Goal: Transaction & Acquisition: Book appointment/travel/reservation

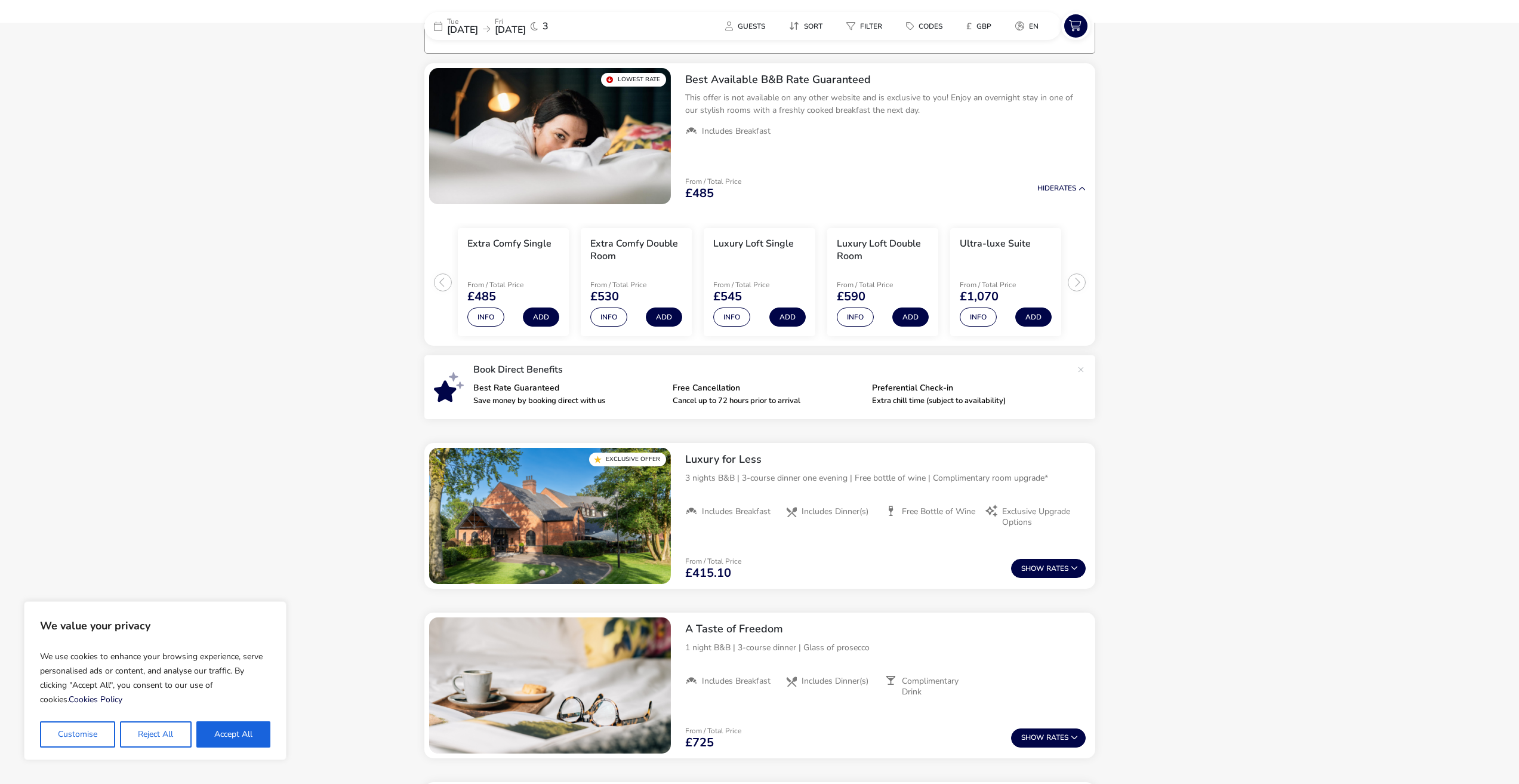
scroll to position [96, 0]
click at [1073, 569] on icon at bounding box center [1074, 567] width 7 height 7
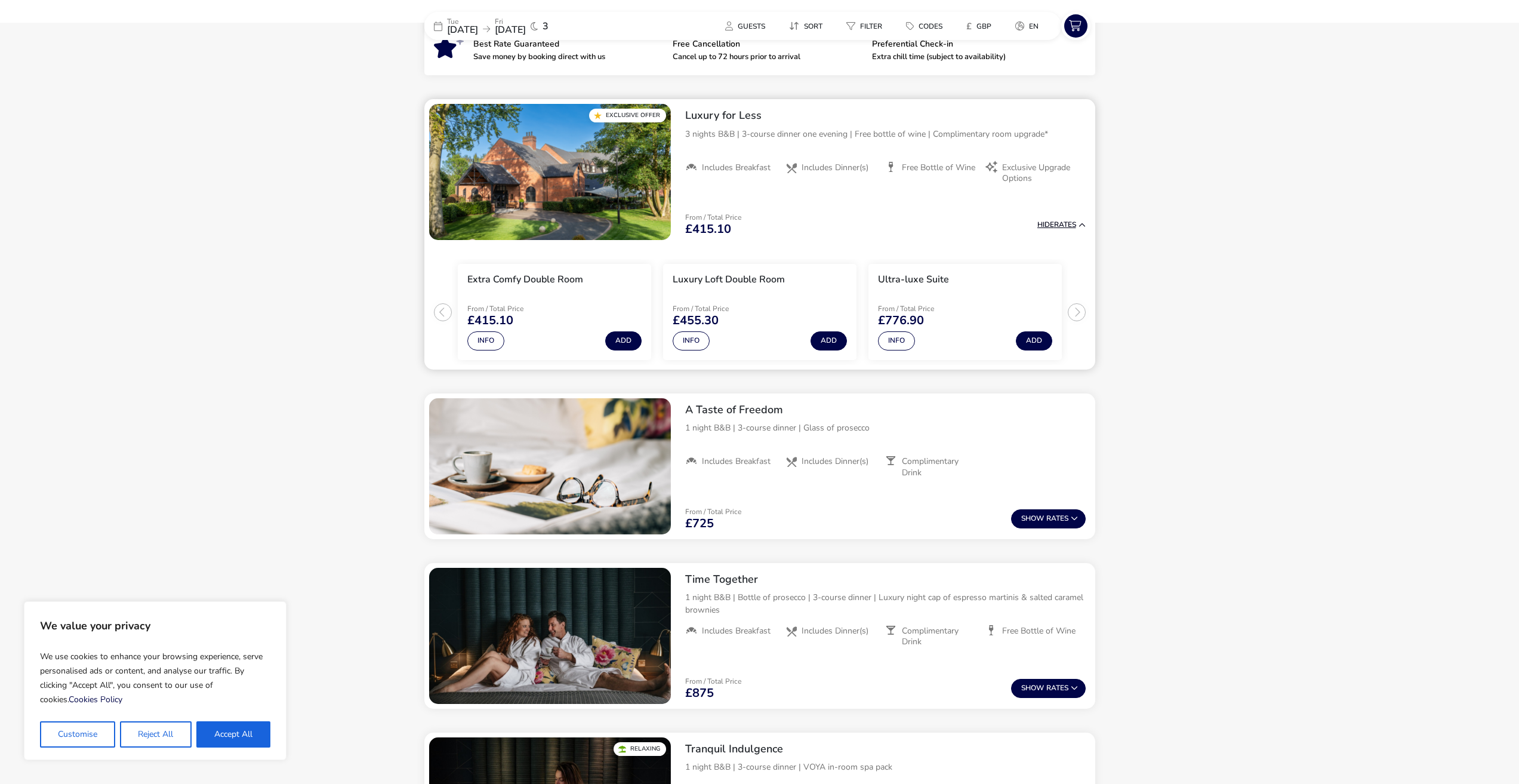
scroll to position [478, 0]
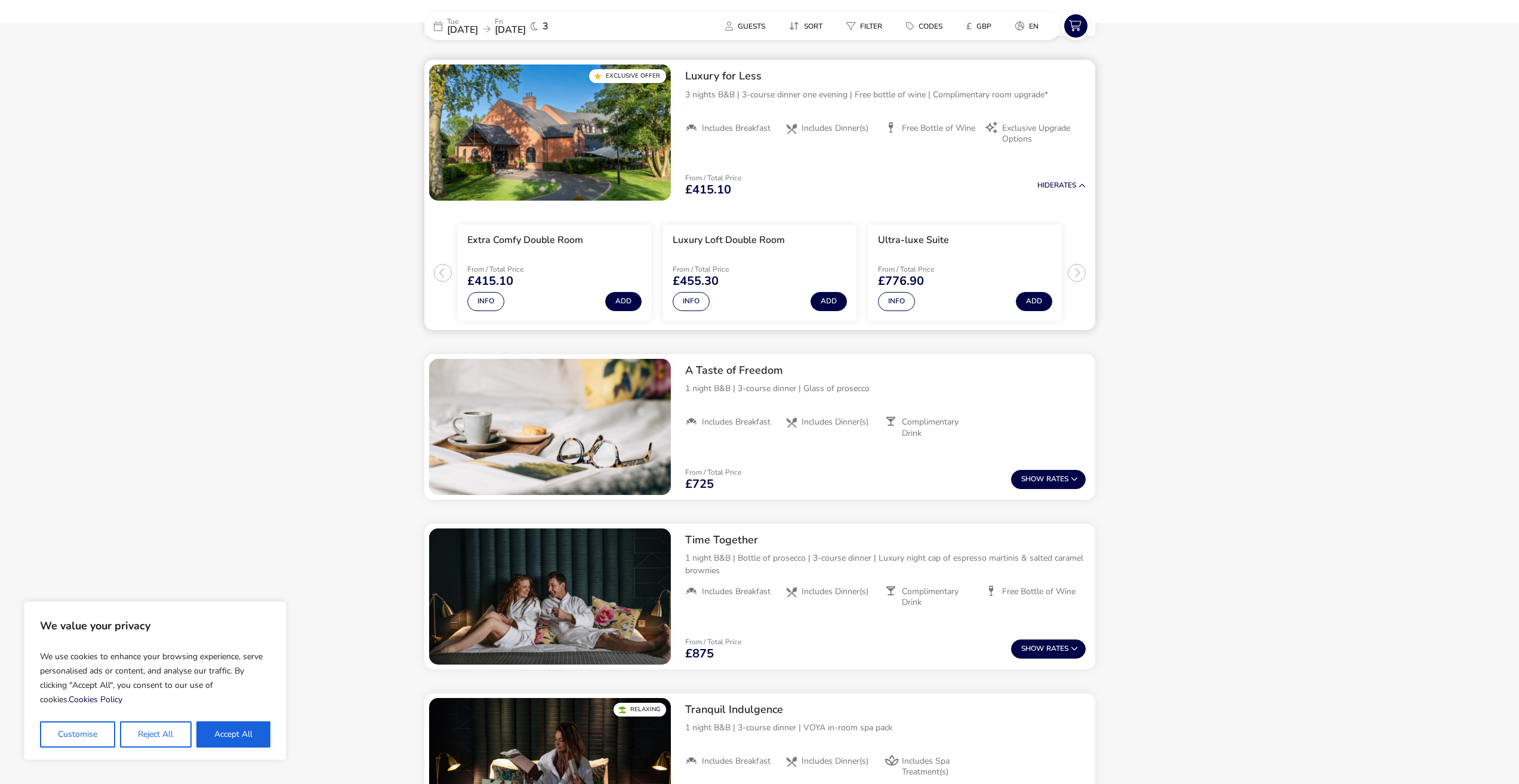
click at [438, 272] on ul "Extra Comfy Double Room From / Total Price £415.10 Info Add Luxury Loft Double …" at bounding box center [759, 268] width 671 height 125
click at [479, 306] on button "Info" at bounding box center [486, 301] width 37 height 19
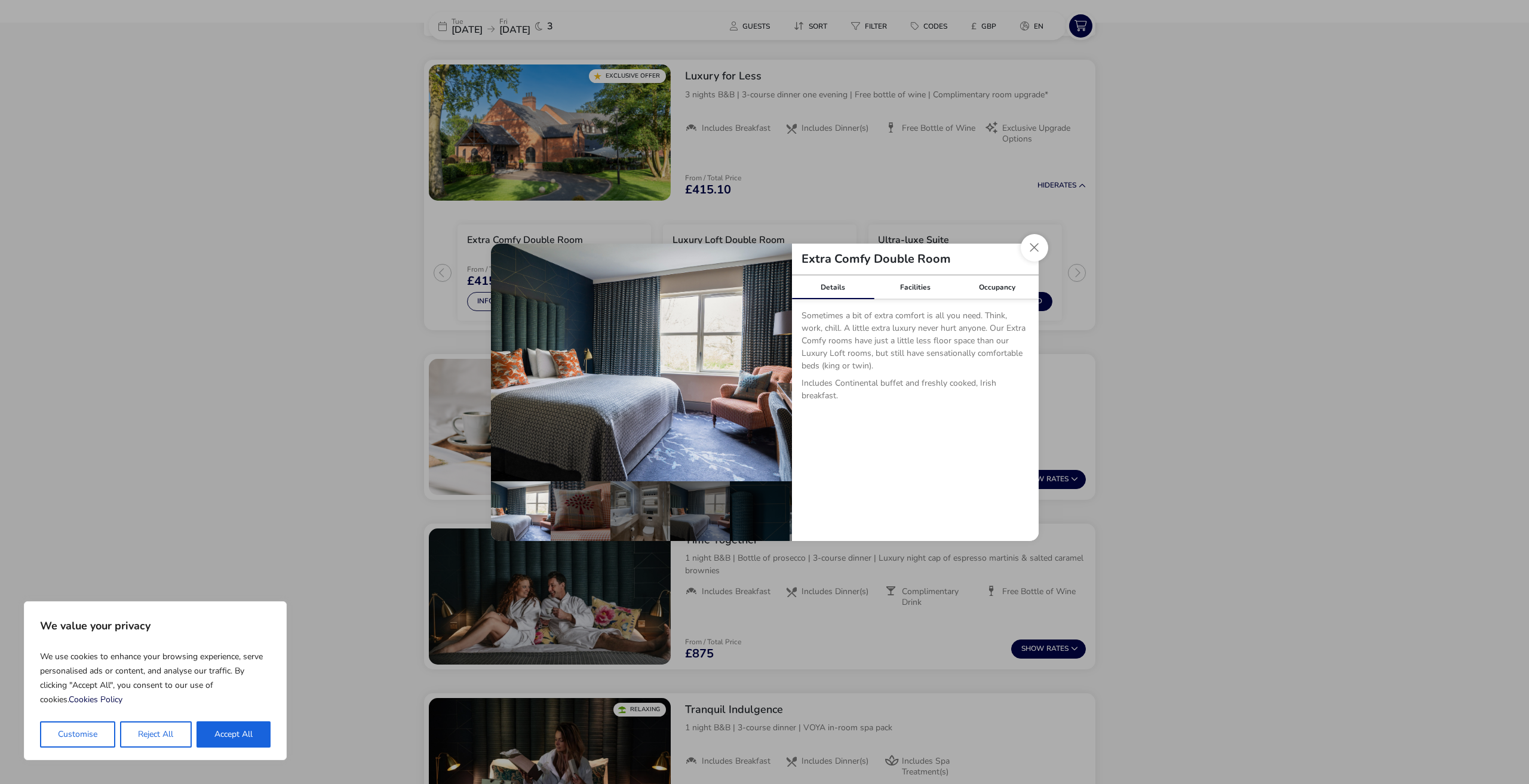
click at [877, 375] on p "Sometimes a bit of extra comfort is all you need. Think, work, chill. A little …" at bounding box center [915, 342] width 227 height 67
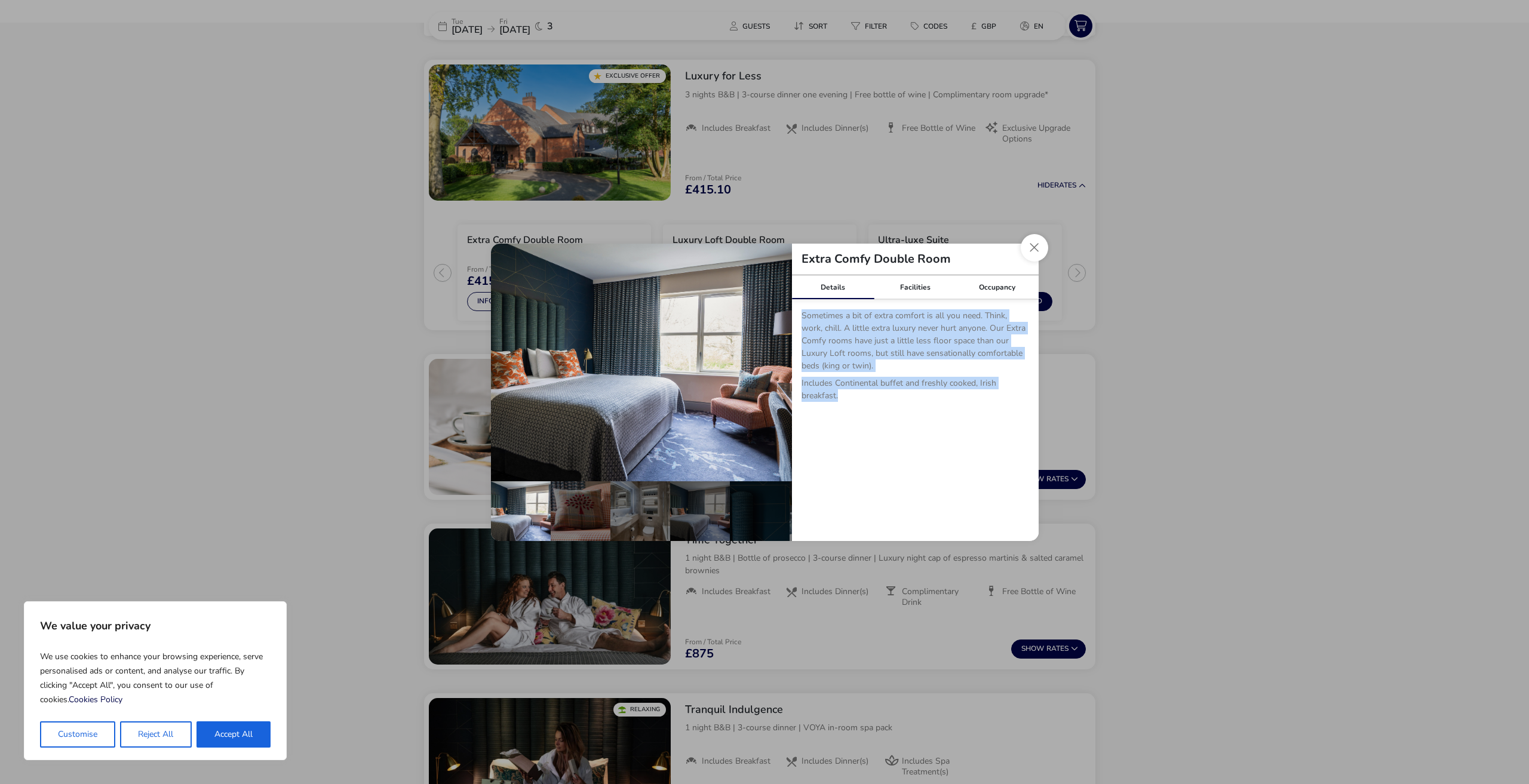
drag, startPoint x: 877, startPoint y: 375, endPoint x: 872, endPoint y: 382, distance: 8.6
click at [872, 382] on p "Sometimes a bit of extra comfort is all you need. Think, work, chill. A little …" at bounding box center [915, 365] width 227 height 112
click at [872, 382] on p "Includes Continental buffet and freshly cooked, Irish breakfast." at bounding box center [915, 392] width 227 height 30
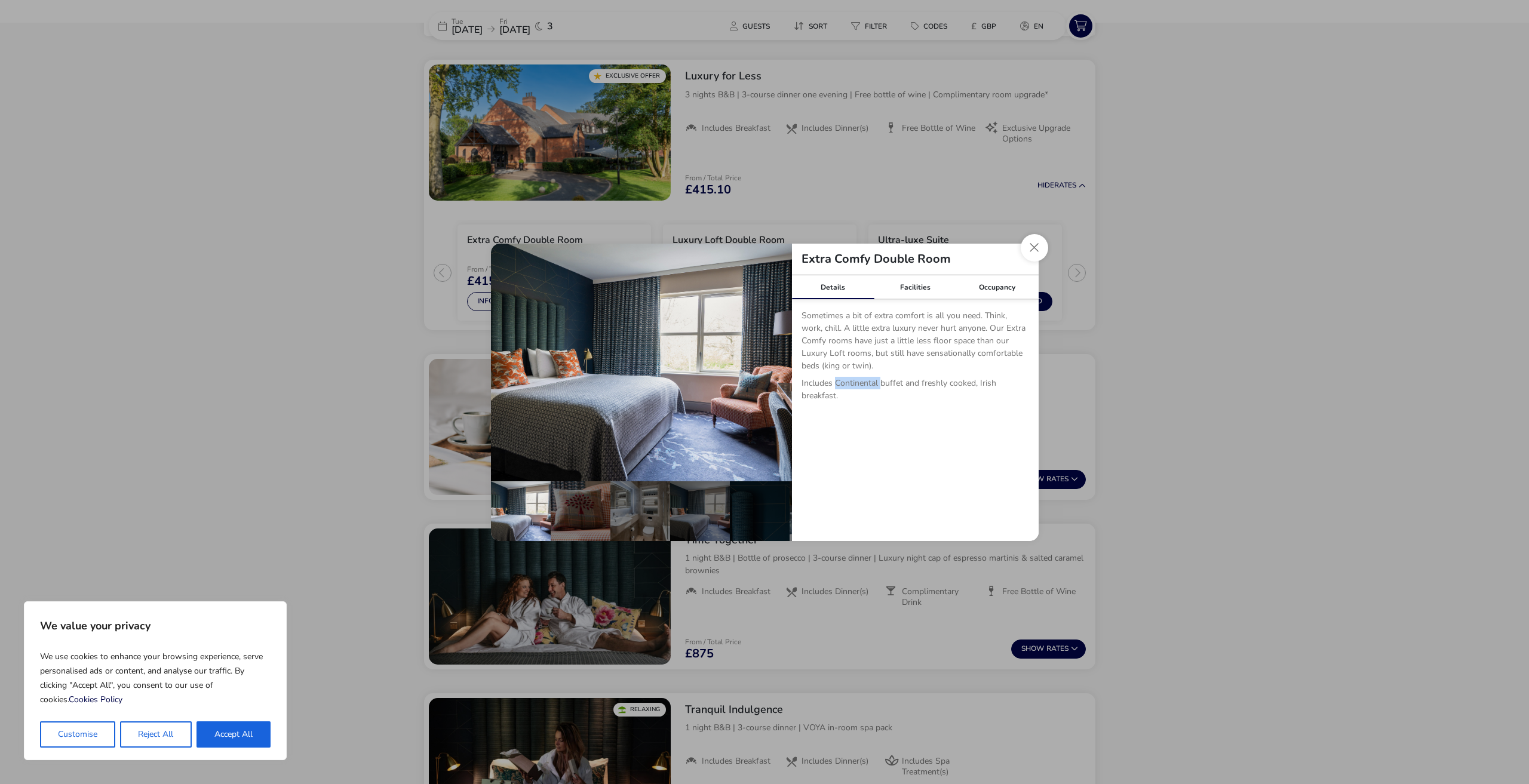
click at [872, 382] on p "Includes Continental buffet and freshly cooked, Irish breakfast." at bounding box center [915, 392] width 227 height 30
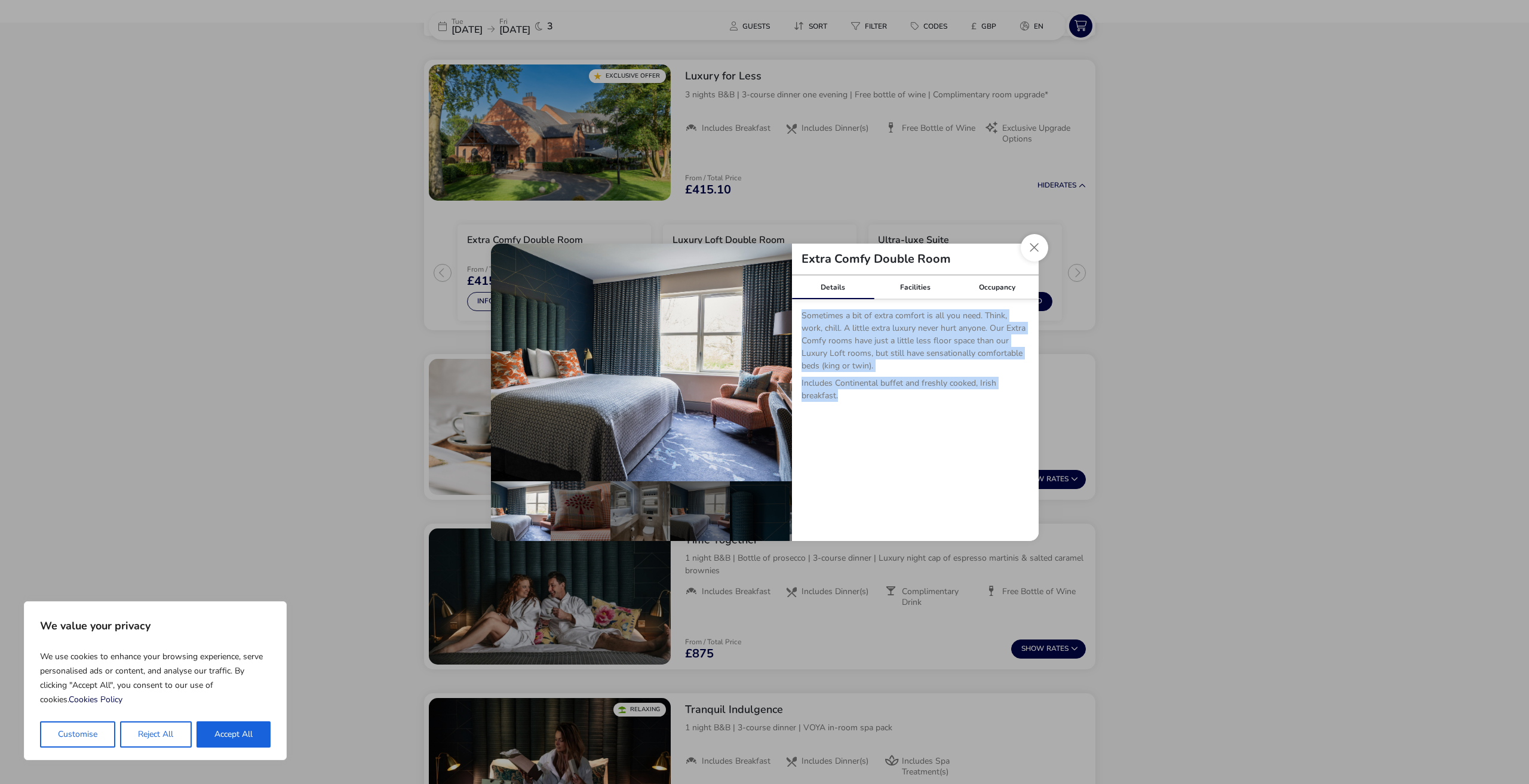
drag, startPoint x: 872, startPoint y: 382, endPoint x: 868, endPoint y: 371, distance: 11.7
click at [868, 371] on p "Sometimes a bit of extra comfort is all you need. Think, work, chill. A little …" at bounding box center [915, 365] width 227 height 112
click at [868, 371] on p "Sometimes a bit of extra comfort is all you need. Think, work, chill. A little …" at bounding box center [915, 342] width 227 height 67
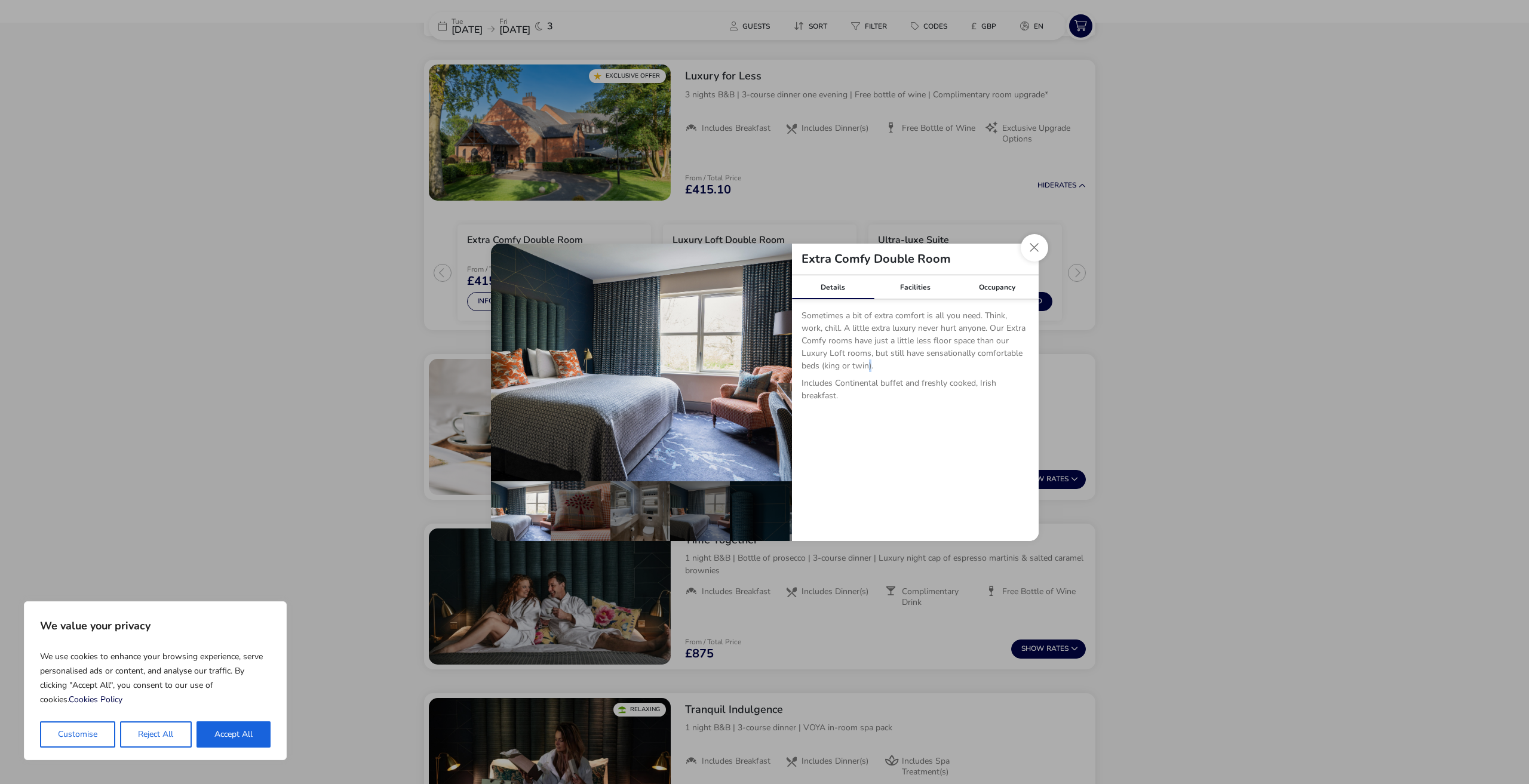
click at [868, 371] on p "Sometimes a bit of extra comfort is all you need. Think, work, chill. A little …" at bounding box center [915, 342] width 227 height 67
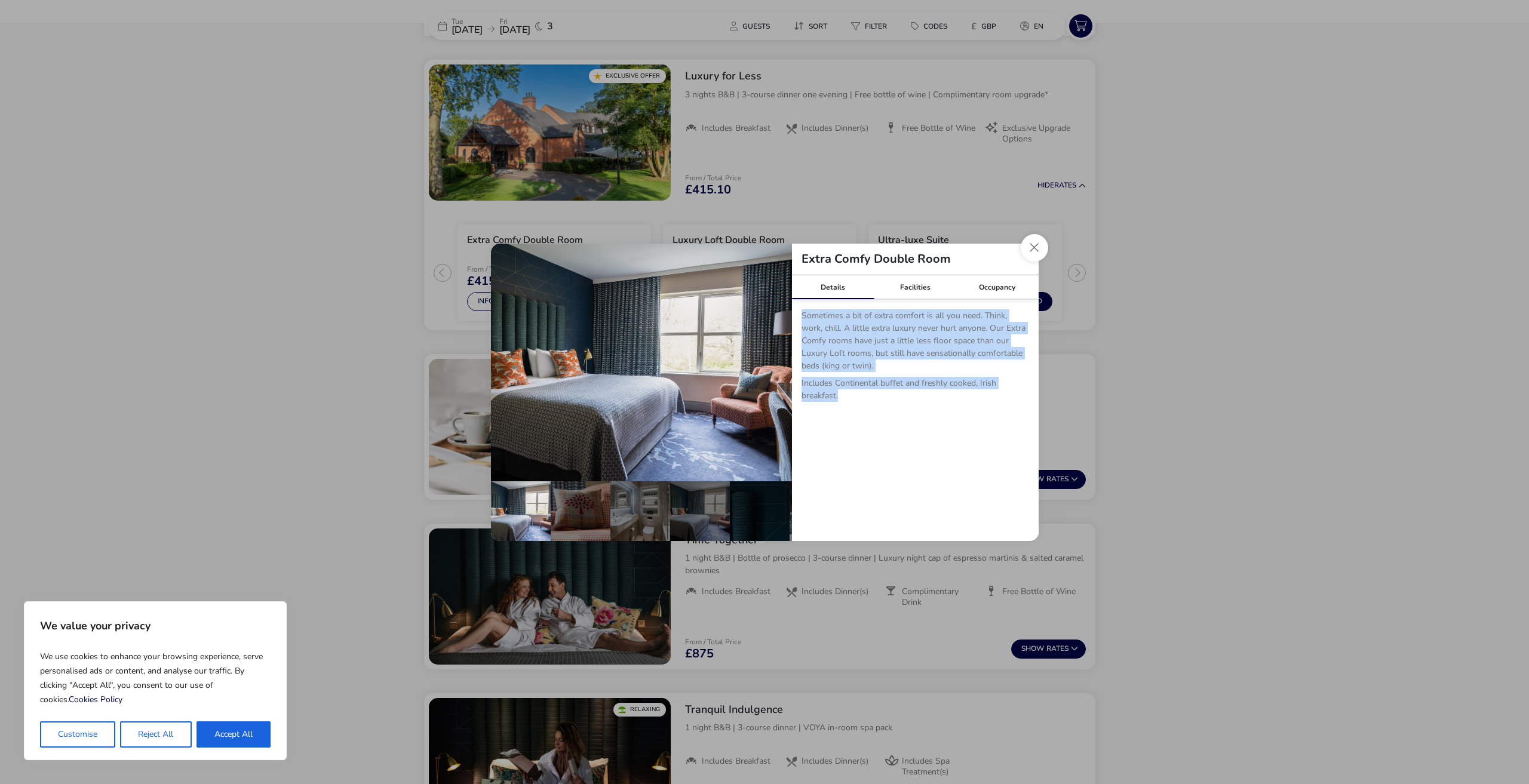
drag, startPoint x: 868, startPoint y: 371, endPoint x: 870, endPoint y: 384, distance: 13.2
click at [870, 384] on p "Sometimes a bit of extra comfort is all you need. Think, work, chill. A little …" at bounding box center [915, 365] width 227 height 112
click at [870, 384] on p "Includes Continental buffet and freshly cooked, Irish breakfast." at bounding box center [915, 392] width 227 height 30
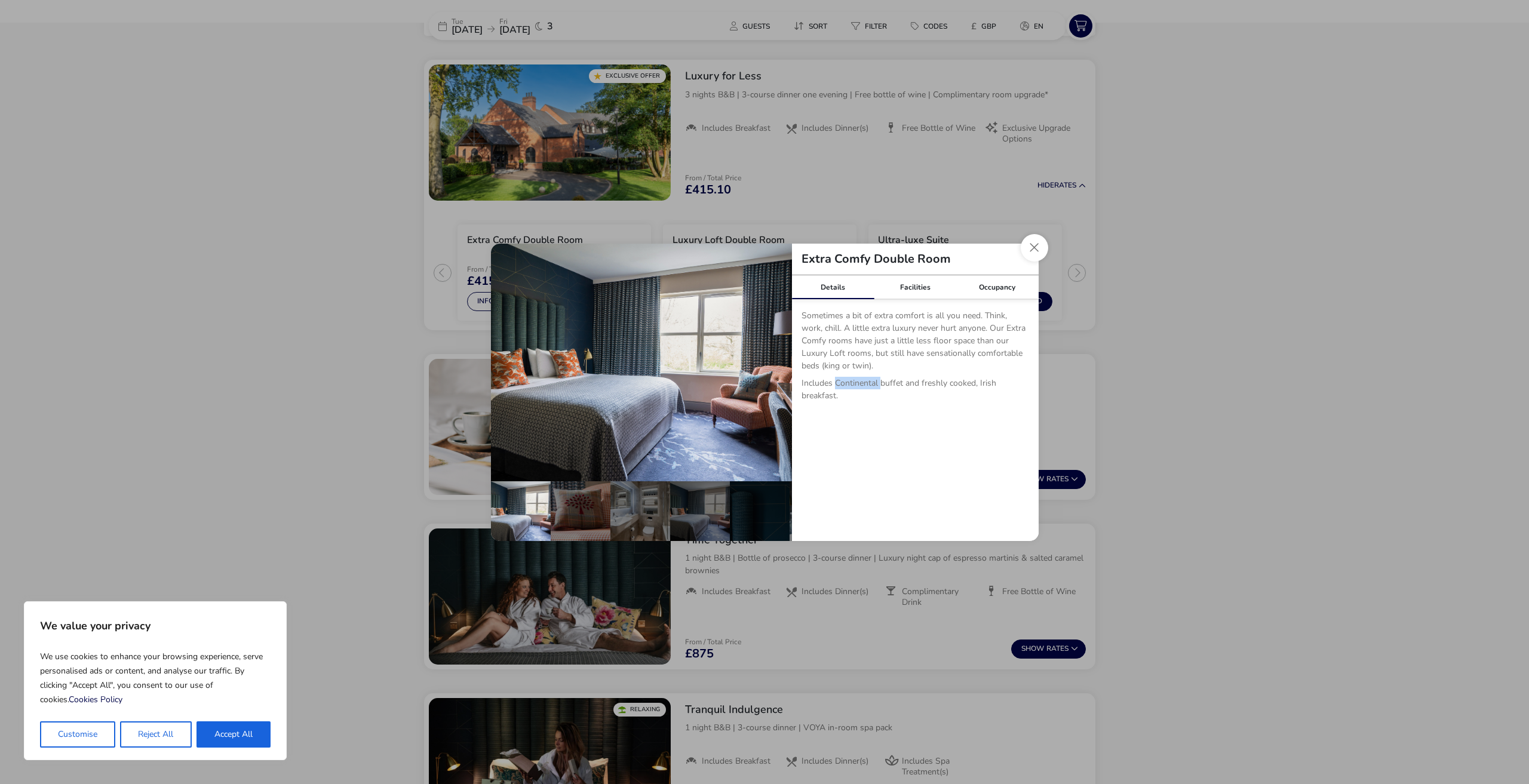
click at [870, 384] on p "Includes Continental buffet and freshly cooked, Irish breakfast." at bounding box center [915, 392] width 227 height 30
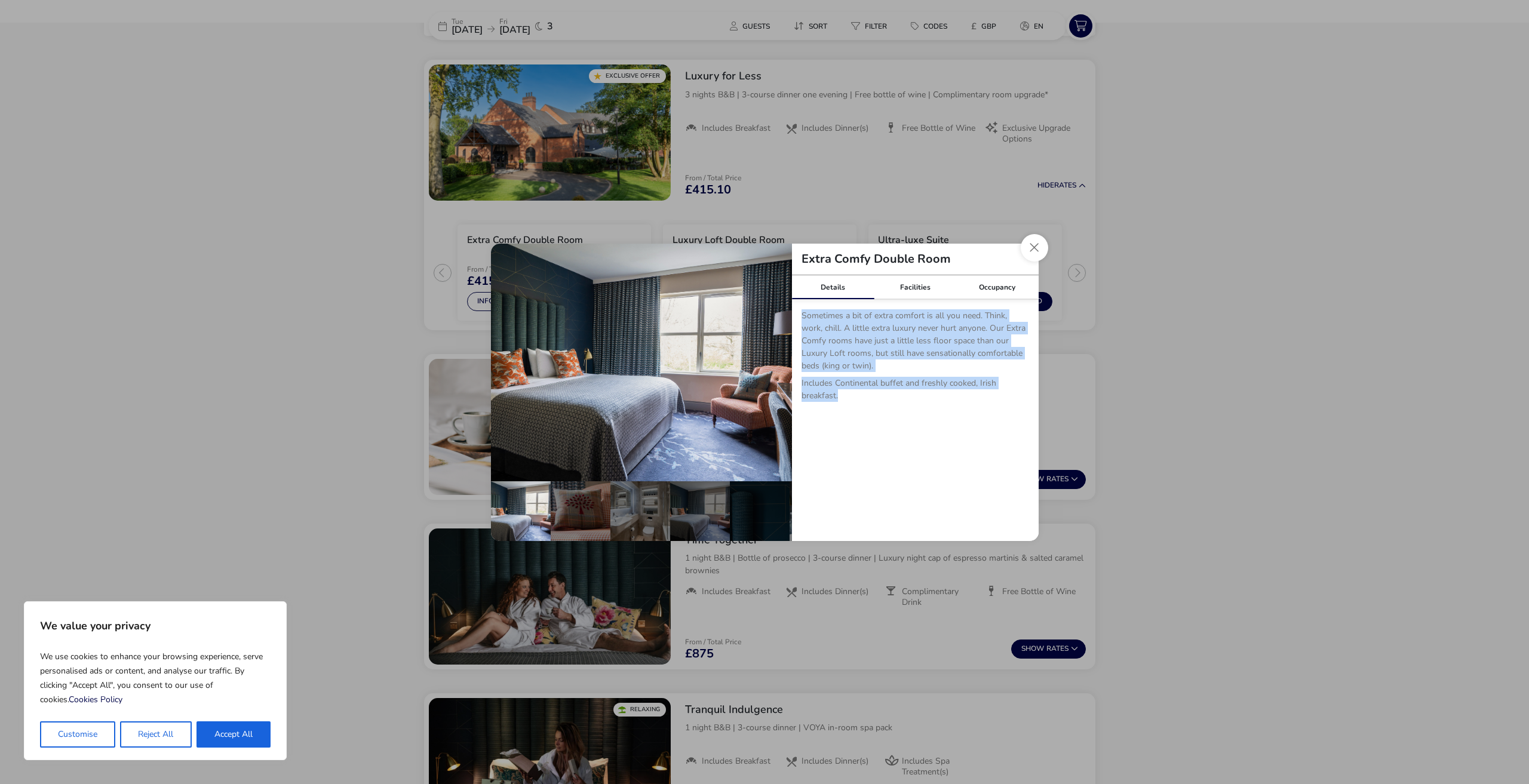
drag, startPoint x: 870, startPoint y: 384, endPoint x: 864, endPoint y: 370, distance: 15.2
click at [864, 370] on p "Sometimes a bit of extra comfort is all you need. Think, work, chill. A little …" at bounding box center [915, 365] width 227 height 112
click at [864, 370] on p "Sometimes a bit of extra comfort is all you need. Think, work, chill. A little …" at bounding box center [915, 342] width 227 height 67
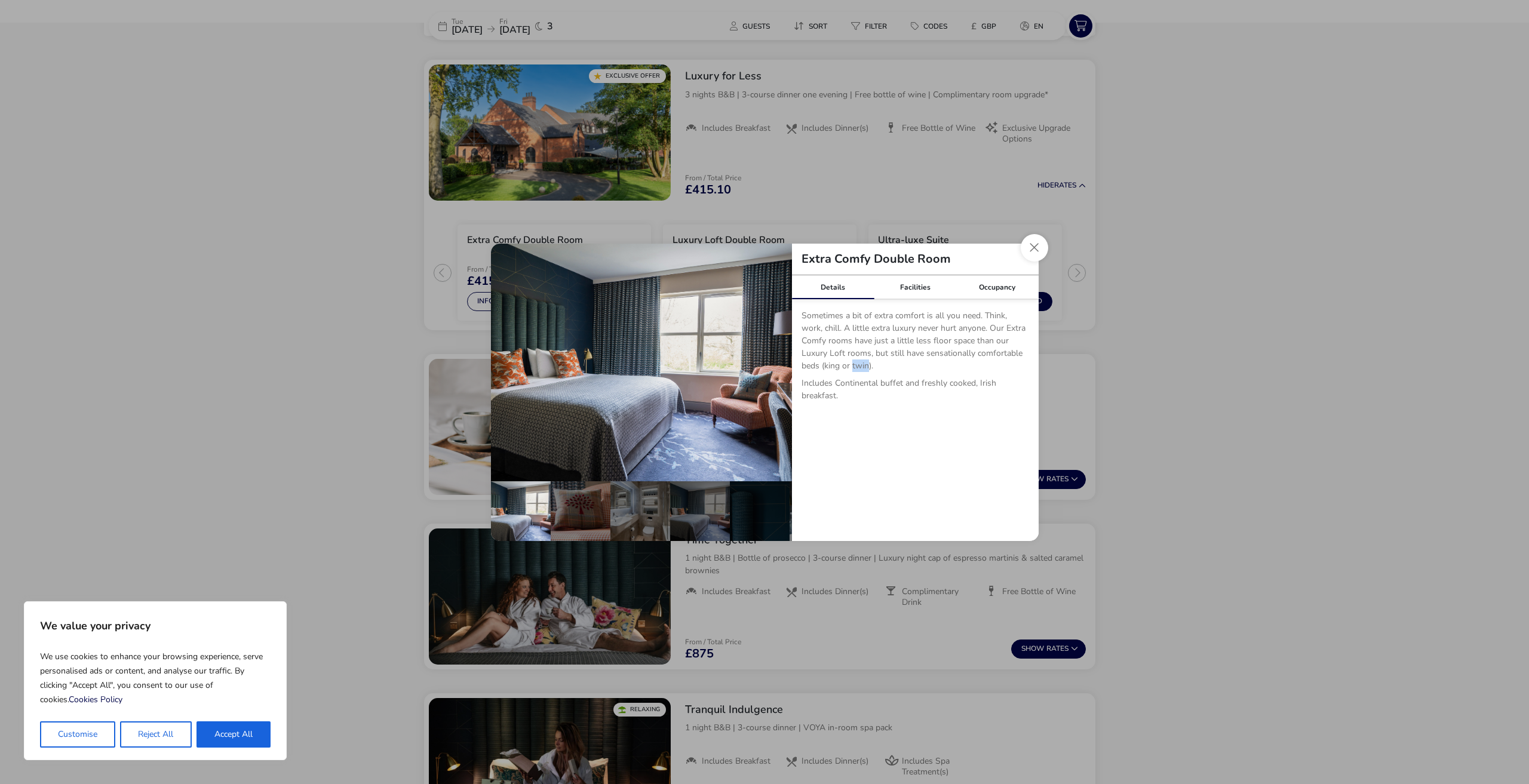
click at [864, 370] on p "Sometimes a bit of extra comfort is all you need. Think, work, chill. A little …" at bounding box center [915, 342] width 227 height 67
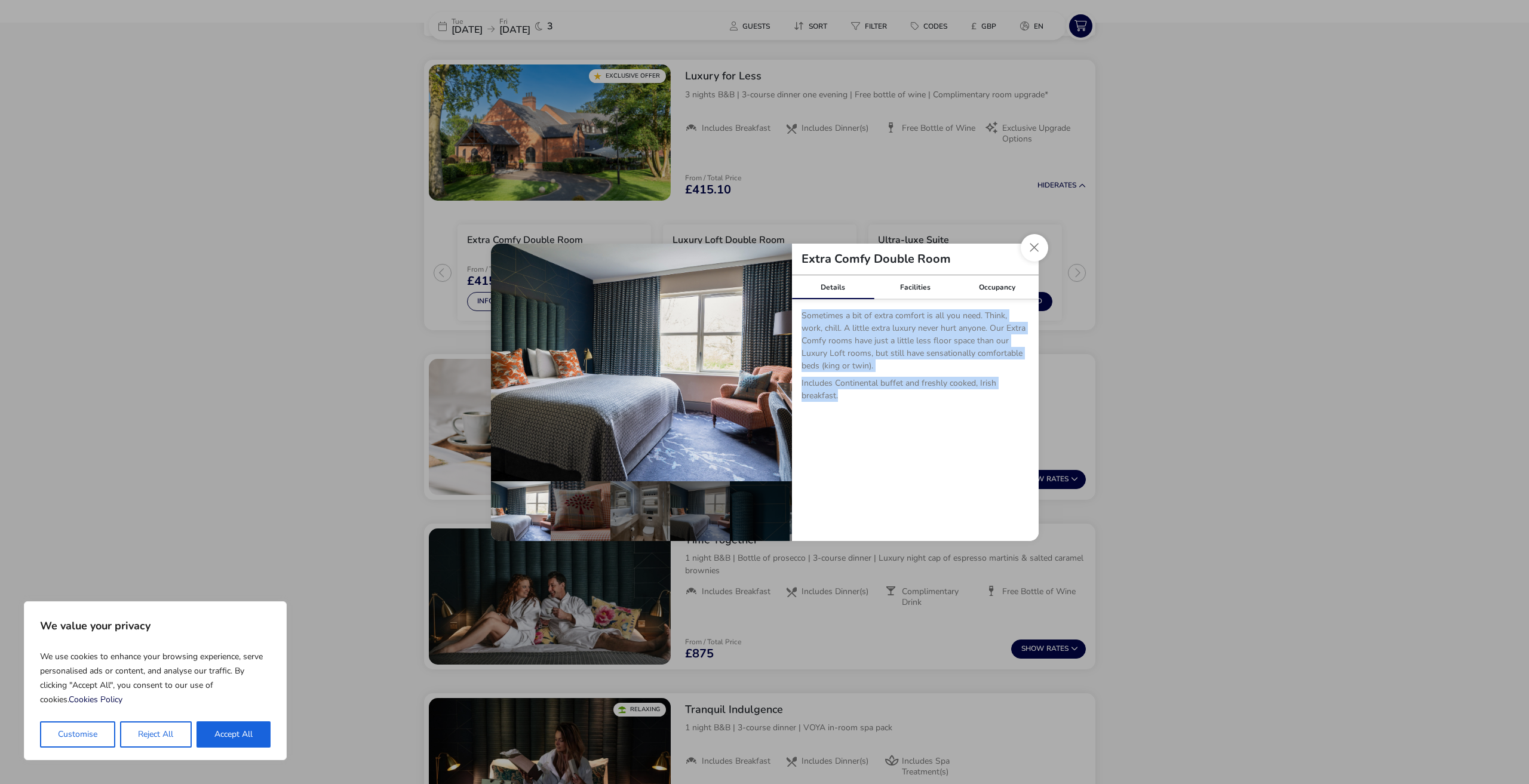
drag, startPoint x: 864, startPoint y: 370, endPoint x: 868, endPoint y: 390, distance: 20.4
click at [868, 390] on p "Sometimes a bit of extra comfort is all you need. Think, work, chill. A little …" at bounding box center [915, 365] width 227 height 112
click at [868, 390] on p "Includes Continental buffet and freshly cooked, Irish breakfast." at bounding box center [915, 392] width 227 height 30
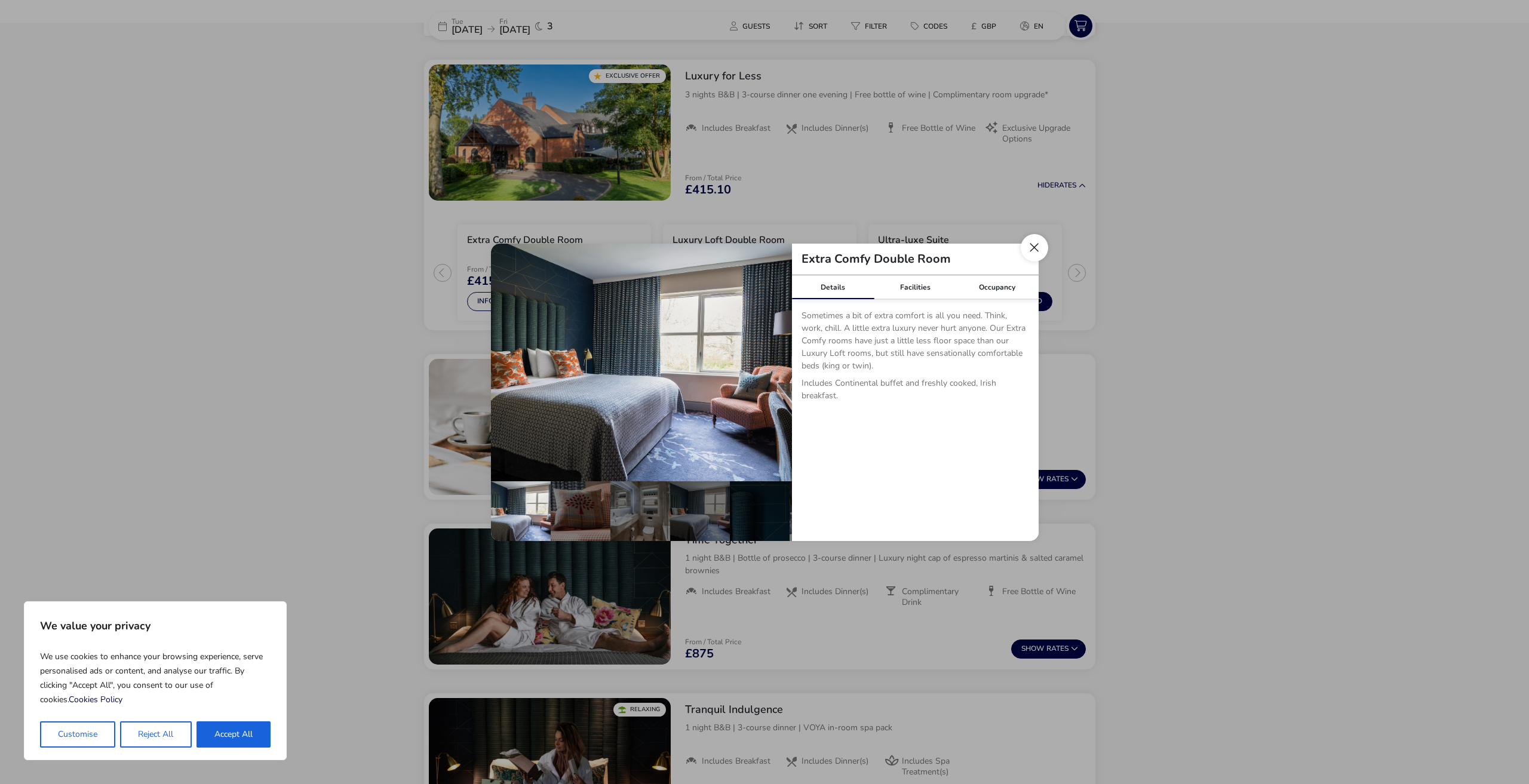
click at [1029, 245] on button "Close dialog" at bounding box center [1035, 248] width 28 height 27
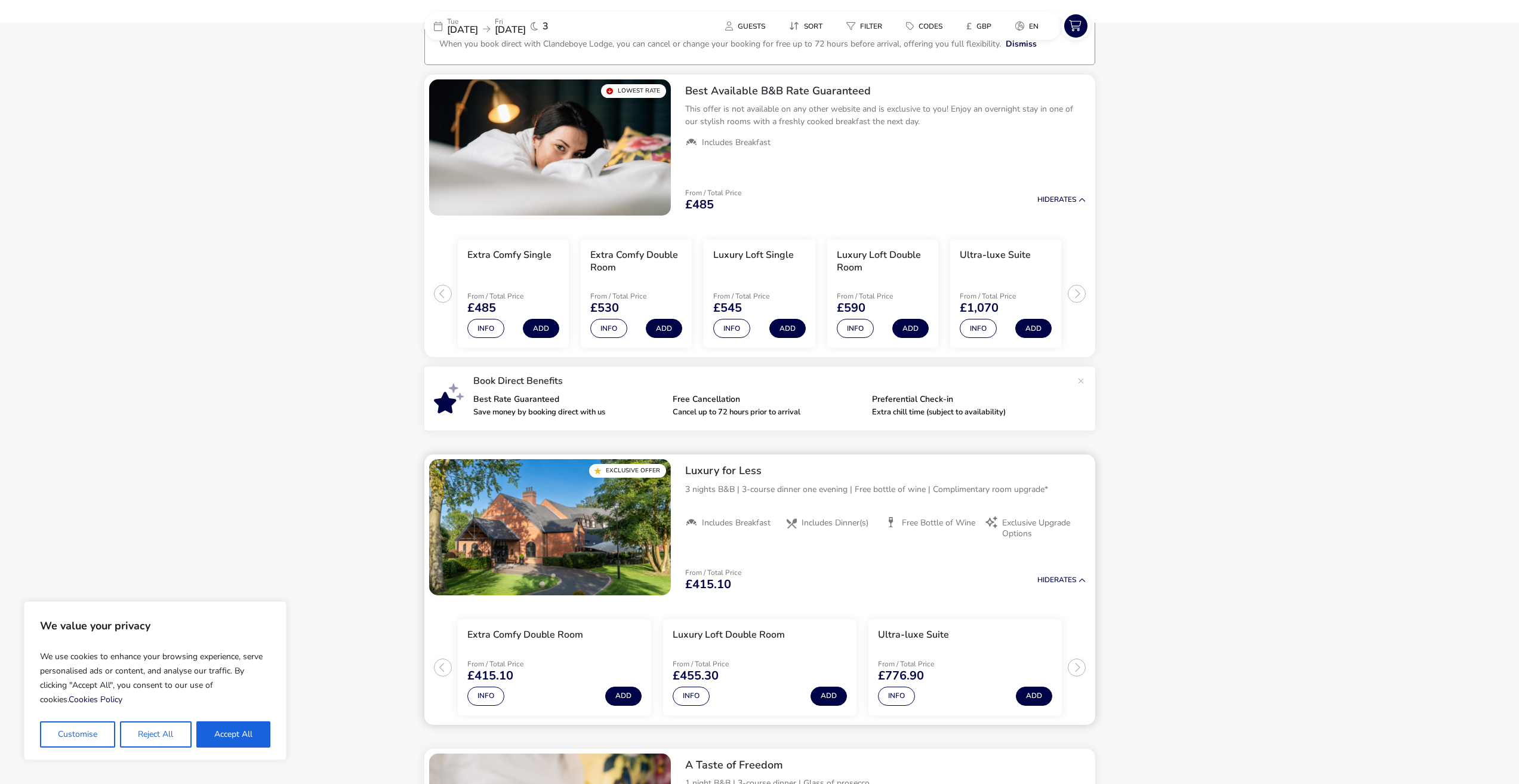
scroll to position [0, 0]
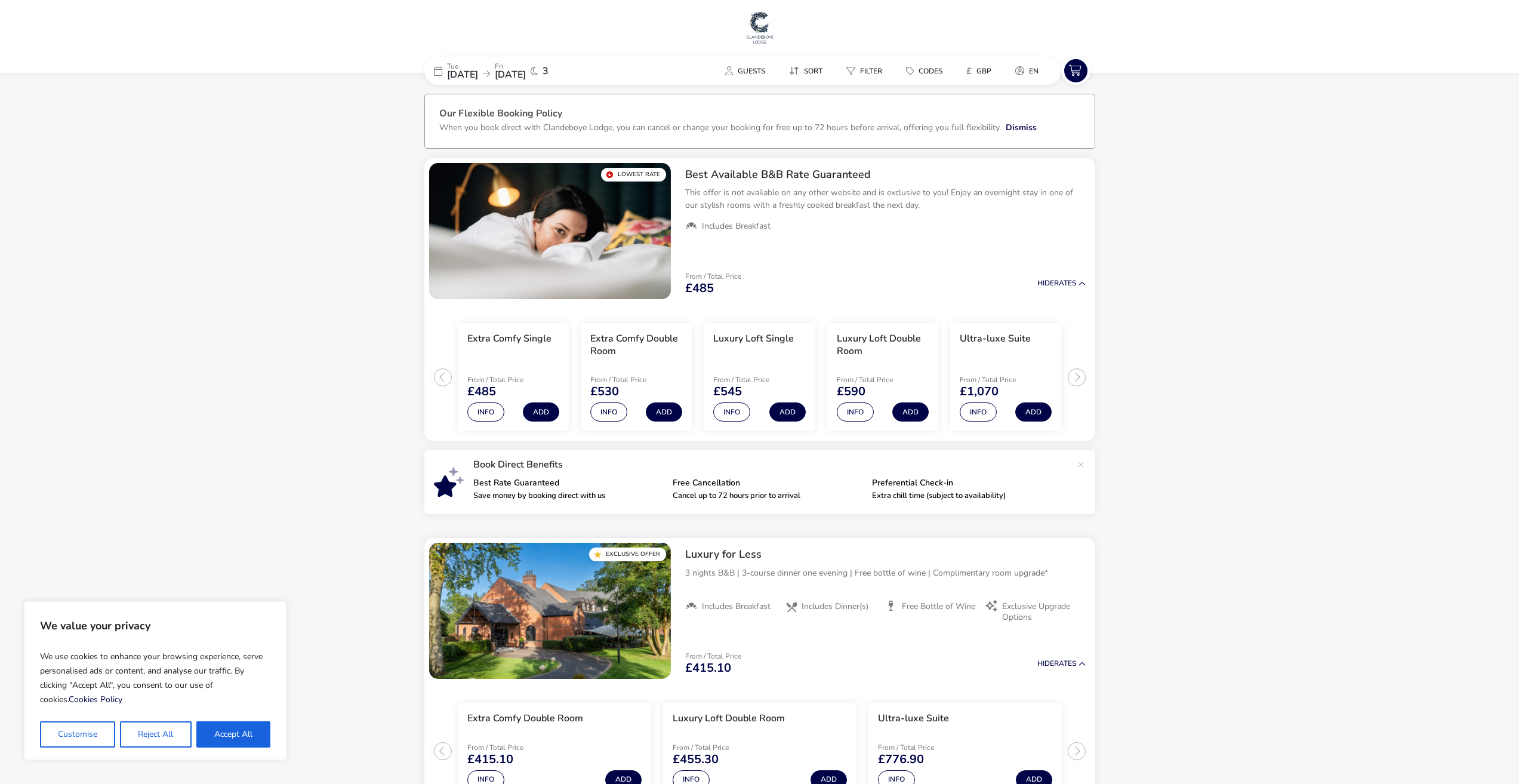
click at [971, 129] on p "When you book direct with Clandeboye Lodge, you can cancel or change your booki…" at bounding box center [720, 127] width 562 height 11
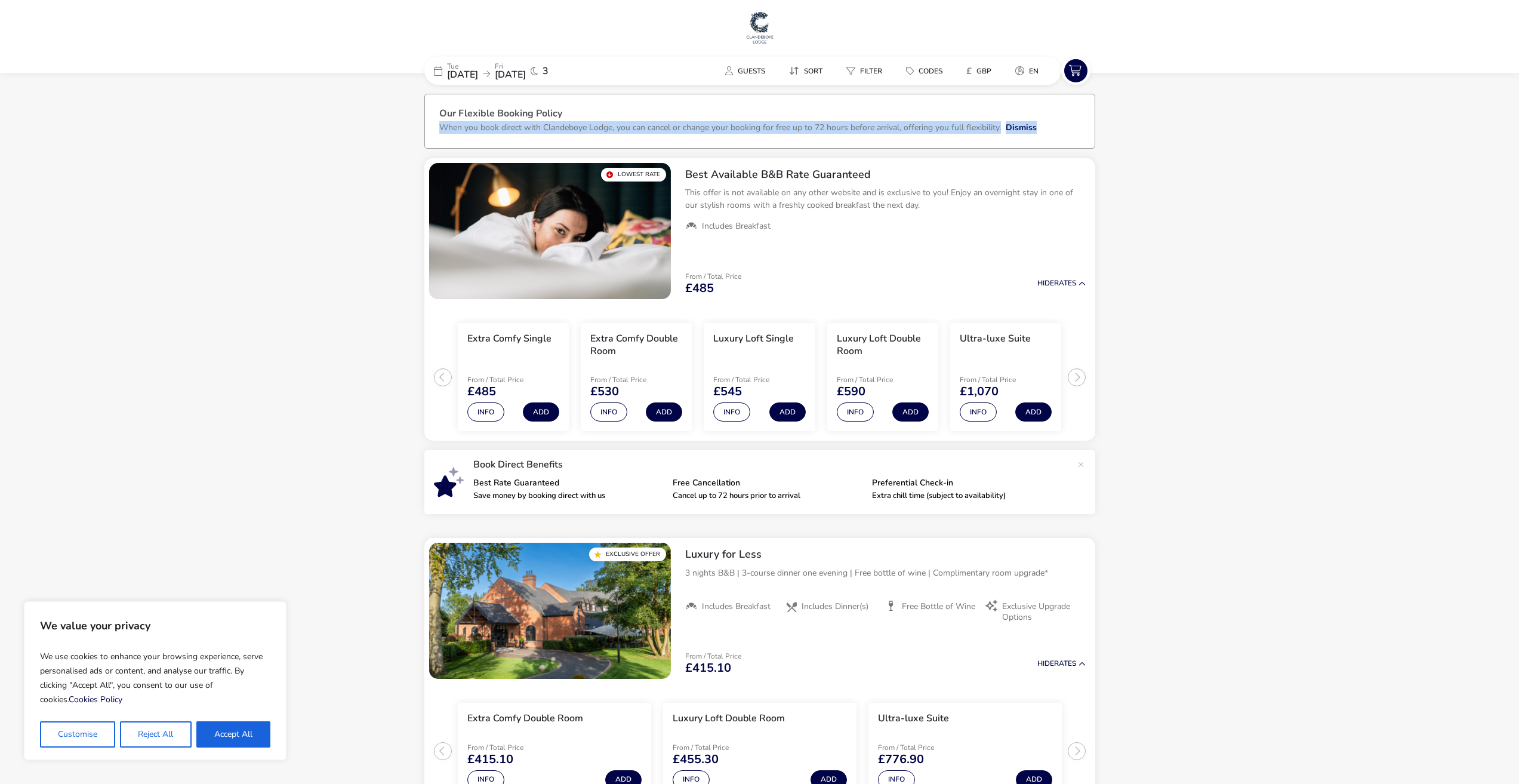
click at [971, 129] on p "When you book direct with Clandeboye Lodge, you can cancel or change your booki…" at bounding box center [720, 127] width 562 height 11
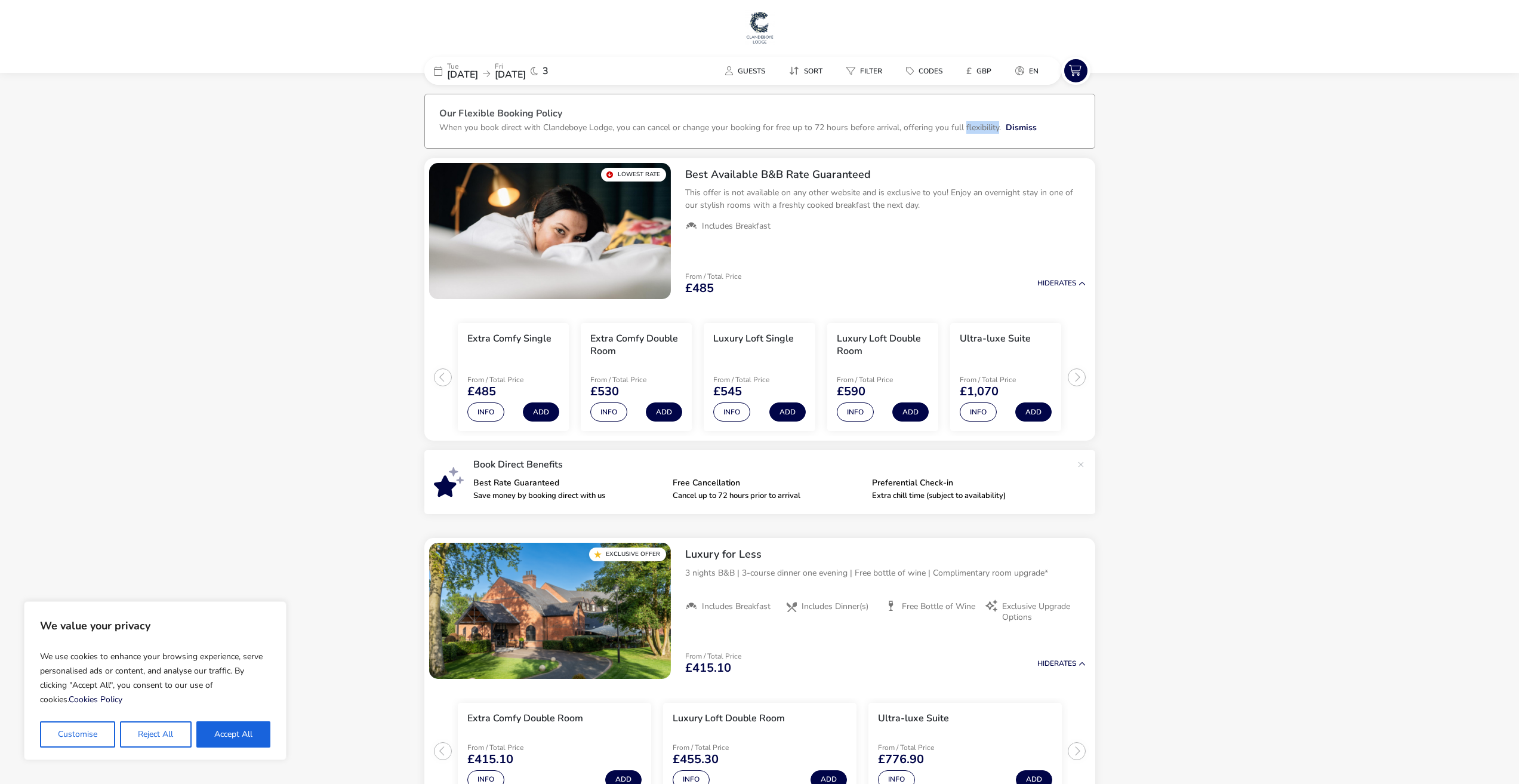
click at [971, 129] on p "When you book direct with Clandeboye Lodge, you can cancel or change your booki…" at bounding box center [720, 127] width 562 height 11
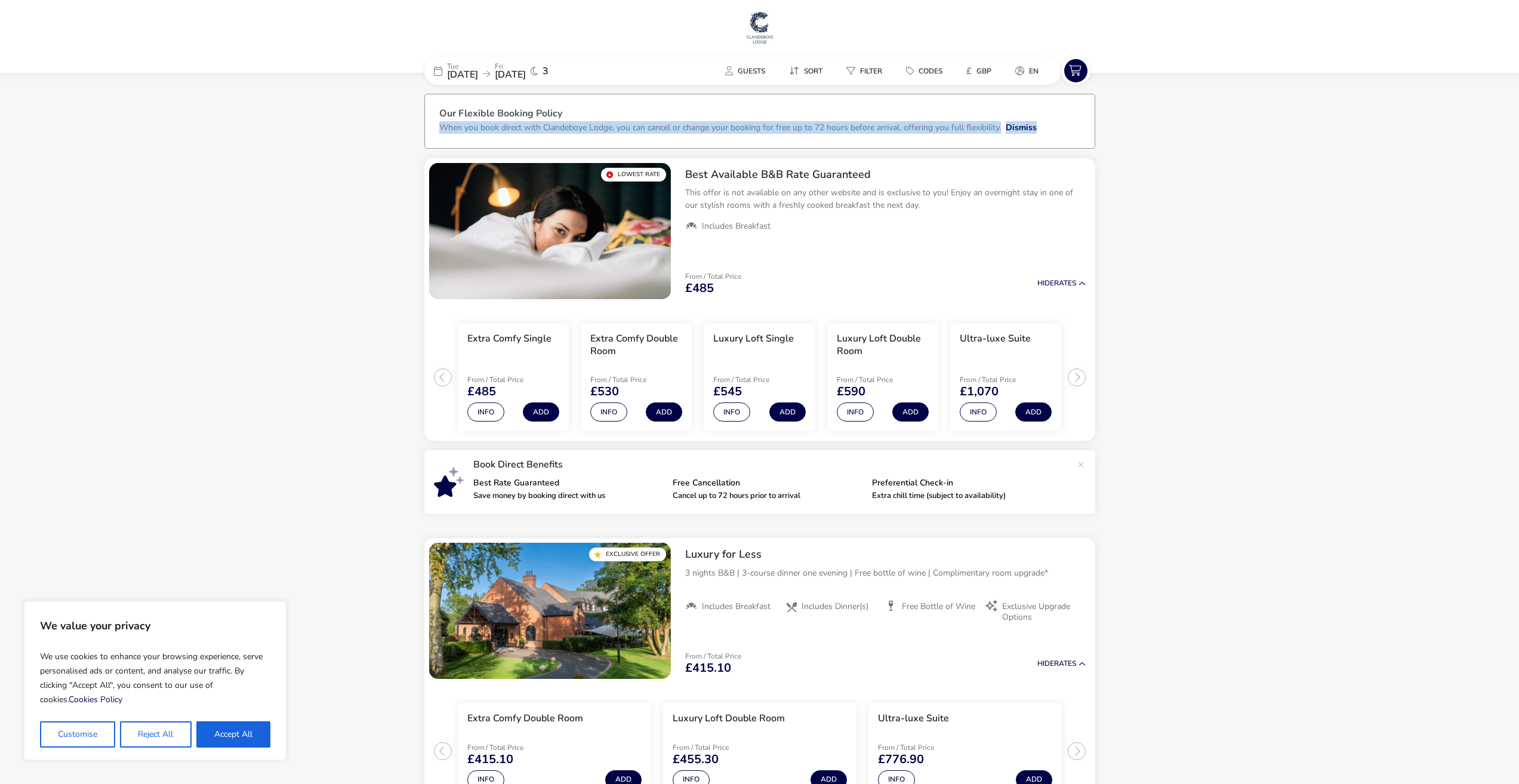
click at [971, 129] on p "When you book direct with Clandeboye Lodge, you can cancel or change your booki…" at bounding box center [720, 127] width 562 height 11
